Goal: Subscribe to service/newsletter

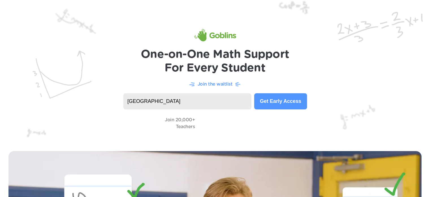
click at [273, 99] on button "Get Early Access" at bounding box center [280, 101] width 53 height 16
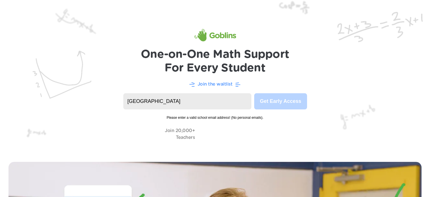
drag, startPoint x: 216, startPoint y: 100, endPoint x: 115, endPoint y: 96, distance: 101.3
click at [115, 96] on header "One-on-One Math Support For Every Student Join the waitlist [GEOGRAPHIC_DATA] G…" at bounding box center [215, 76] width 430 height 153
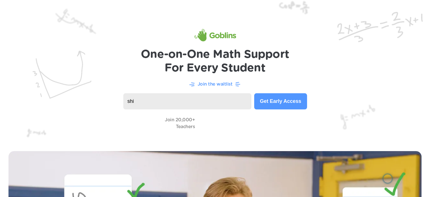
type input "[EMAIL_ADDRESS][DOMAIN_NAME]"
click at [283, 99] on button "Get Early Access" at bounding box center [280, 101] width 53 height 16
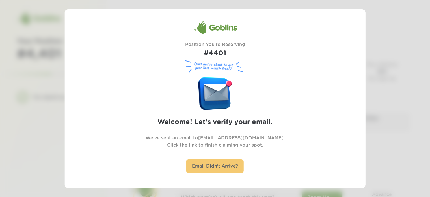
click at [210, 166] on div "Email Didn't Arrive?" at bounding box center [214, 166] width 57 height 14
